Goal: Task Accomplishment & Management: Use online tool/utility

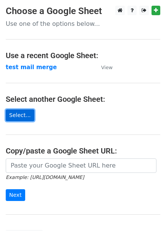
click at [26, 114] on link "Select..." at bounding box center [20, 116] width 29 height 12
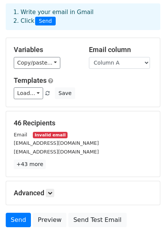
scroll to position [38, 0]
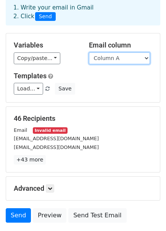
click at [116, 55] on select "Column A Column B" at bounding box center [119, 59] width 61 height 12
click at [89, 53] on select "Column A Column B" at bounding box center [119, 59] width 61 height 12
click at [45, 130] on small "Invalid email" at bounding box center [50, 131] width 34 height 6
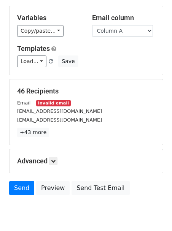
scroll to position [66, 0]
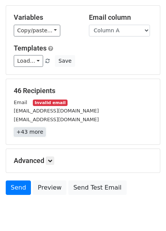
click at [27, 134] on link "+43 more" at bounding box center [30, 133] width 32 height 10
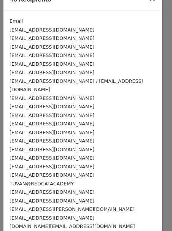
scroll to position [0, 0]
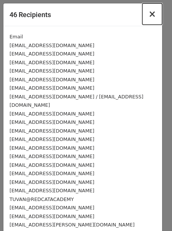
click at [148, 13] on span "×" at bounding box center [152, 14] width 8 height 11
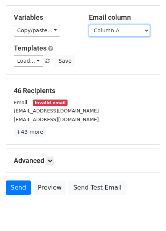
click at [119, 33] on select "Column A Column B" at bounding box center [119, 31] width 61 height 12
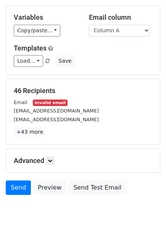
click at [95, 87] on h5 "46 Recipients" at bounding box center [83, 91] width 138 height 8
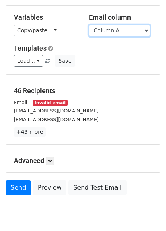
click at [115, 28] on select "Column A Column B" at bounding box center [119, 31] width 61 height 12
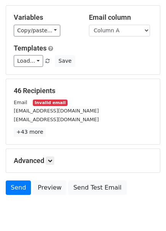
click at [112, 51] on h5 "Templates" at bounding box center [83, 48] width 138 height 8
click at [35, 132] on link "+43 more" at bounding box center [30, 133] width 32 height 10
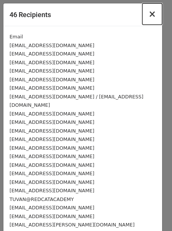
click at [148, 16] on span "×" at bounding box center [152, 14] width 8 height 11
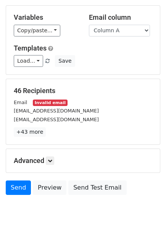
click at [42, 100] on small "Invalid email" at bounding box center [50, 103] width 34 height 6
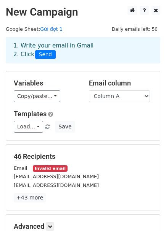
click at [64, 46] on div "1. Write your email in Gmail 2. Click Send" at bounding box center [83, 50] width 150 height 18
click at [128, 94] on select "Column A Column B" at bounding box center [119, 97] width 61 height 12
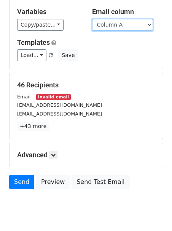
scroll to position [75, 0]
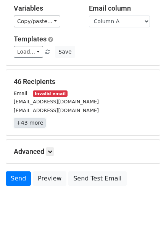
click at [34, 125] on link "+43 more" at bounding box center [30, 123] width 32 height 10
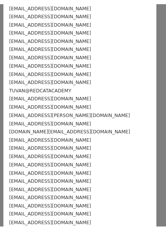
scroll to position [0, 0]
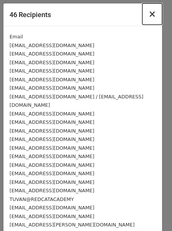
click at [150, 13] on span "×" at bounding box center [152, 14] width 8 height 11
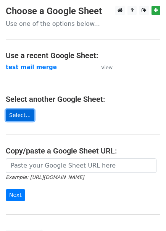
click at [21, 118] on link "Select..." at bounding box center [20, 116] width 29 height 12
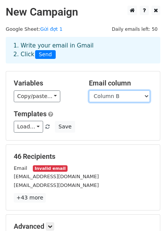
click at [107, 92] on select "Column A Column B Column C" at bounding box center [119, 97] width 61 height 12
click at [89, 91] on select "Column A Column B Column C" at bounding box center [119, 97] width 61 height 12
click at [115, 90] on div "Email column Column A Column B Column C" at bounding box center [120, 90] width 75 height 23
click at [119, 96] on select "Column A Column B Column C" at bounding box center [119, 97] width 61 height 12
click at [135, 95] on select "Column A Column B Column C" at bounding box center [119, 97] width 61 height 12
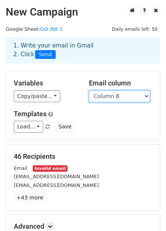
click at [89, 91] on select "Column A Column B Column C" at bounding box center [119, 97] width 61 height 12
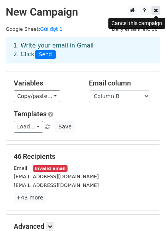
click at [156, 14] on link at bounding box center [155, 11] width 9 height 10
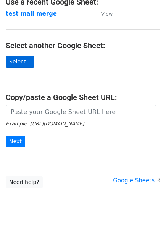
scroll to position [60, 0]
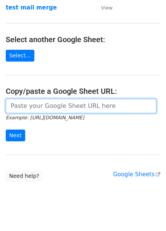
click at [70, 105] on input "url" at bounding box center [81, 106] width 150 height 14
paste input "[URL][DOMAIN_NAME]"
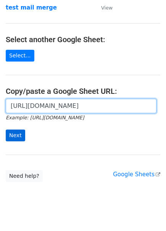
type input "[URL][DOMAIN_NAME]"
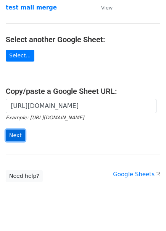
scroll to position [0, 0]
click at [14, 132] on input "Next" at bounding box center [15, 136] width 19 height 12
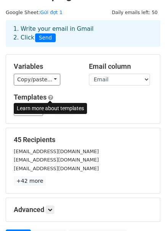
scroll to position [38, 0]
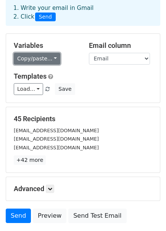
click at [43, 62] on link "Copy/paste..." at bounding box center [37, 59] width 46 height 12
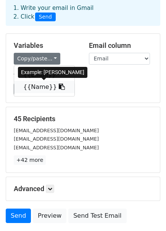
click at [46, 85] on link "{{Name}}" at bounding box center [44, 87] width 60 height 12
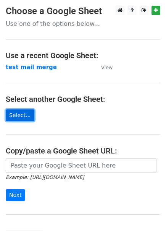
click at [14, 118] on link "Select..." at bounding box center [20, 116] width 29 height 12
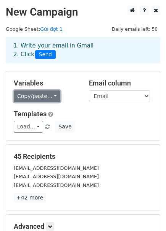
click at [32, 98] on link "Copy/paste..." at bounding box center [37, 97] width 46 height 12
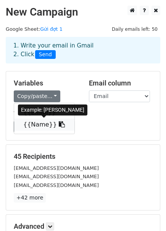
click at [35, 125] on link "{{Name}}" at bounding box center [44, 125] width 60 height 12
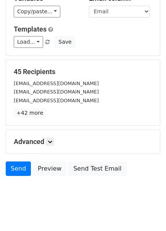
scroll to position [93, 0]
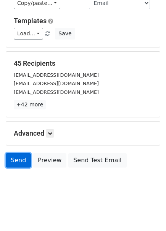
click at [10, 162] on link "Send" at bounding box center [18, 160] width 25 height 14
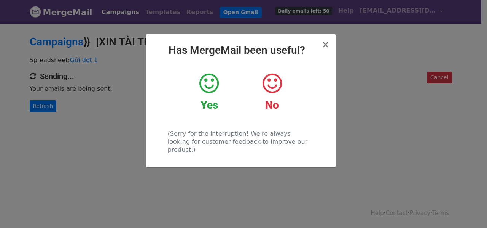
click at [215, 83] on icon at bounding box center [208, 83] width 19 height 23
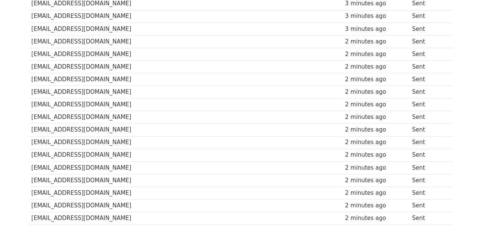
scroll to position [527, 0]
